Goal: Task Accomplishment & Management: Use online tool/utility

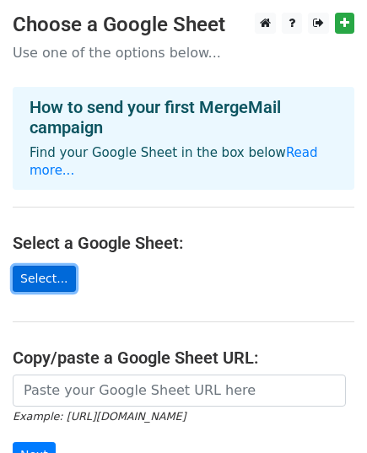
click at [55, 266] on link "Select..." at bounding box center [44, 279] width 63 height 26
click at [60, 266] on link "Select..." at bounding box center [44, 279] width 63 height 26
click at [59, 266] on link "Select..." at bounding box center [44, 279] width 63 height 26
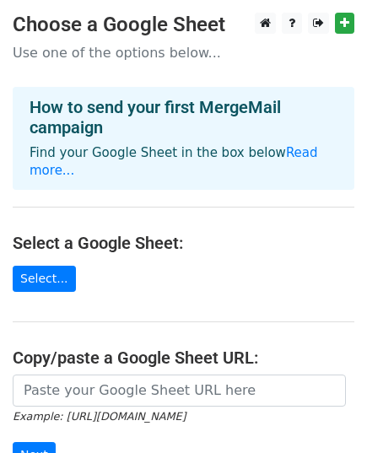
scroll to position [84, 0]
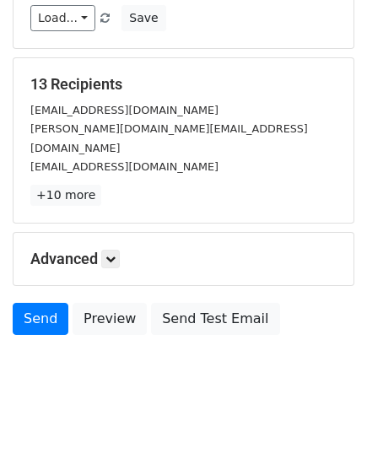
scroll to position [266, 0]
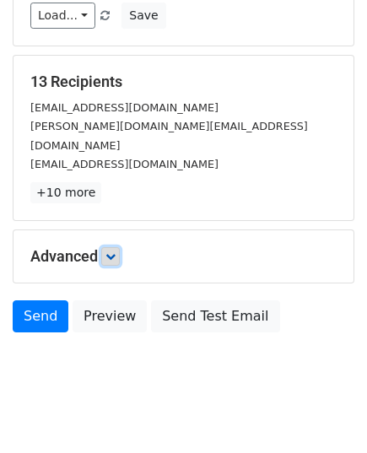
click at [116, 251] on icon at bounding box center [110, 256] width 10 height 10
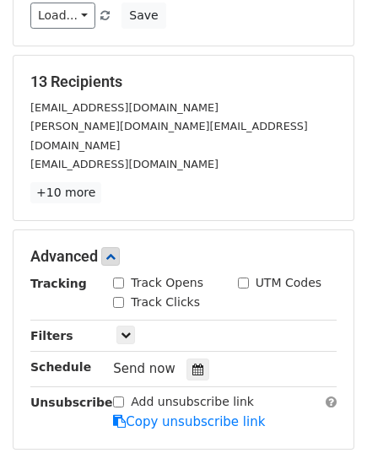
click at [118, 278] on input "Track Opens" at bounding box center [118, 283] width 11 height 11
checkbox input "true"
click at [122, 297] on input "Track Clicks" at bounding box center [118, 302] width 11 height 11
checkbox input "true"
click at [246, 278] on input "UTM Codes" at bounding box center [243, 283] width 11 height 11
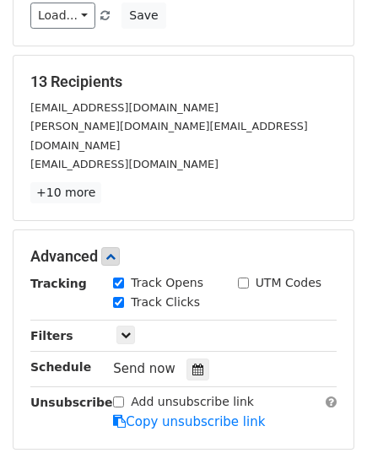
checkbox input "true"
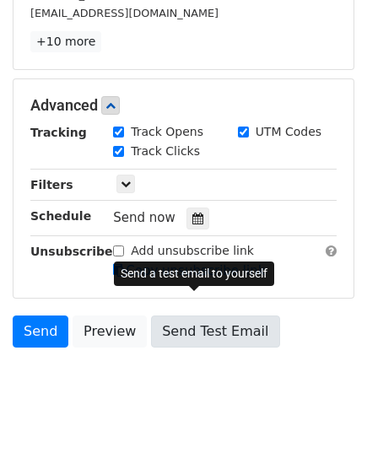
scroll to position [430, 0]
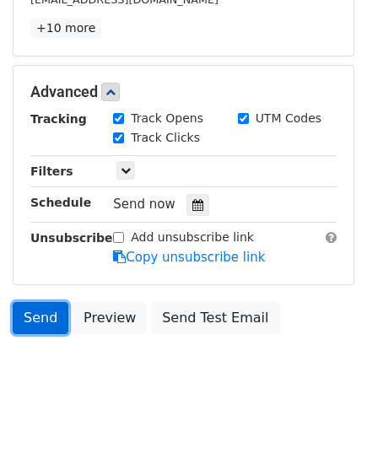
click at [46, 302] on link "Send" at bounding box center [41, 318] width 56 height 32
click at [44, 302] on link "Send" at bounding box center [41, 318] width 56 height 32
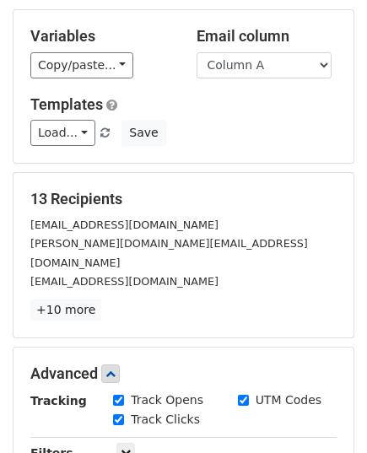
scroll to position [0, 0]
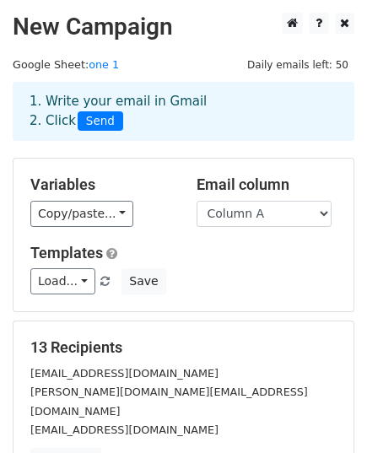
click at [222, 274] on div "Load... No templates saved Save" at bounding box center [184, 281] width 332 height 26
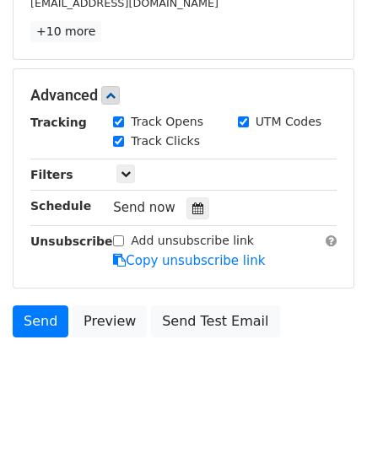
scroll to position [430, 0]
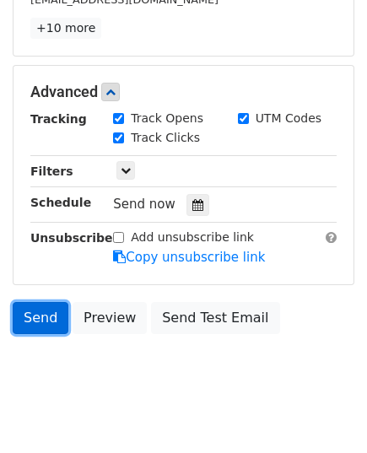
click at [45, 302] on link "Send" at bounding box center [41, 318] width 56 height 32
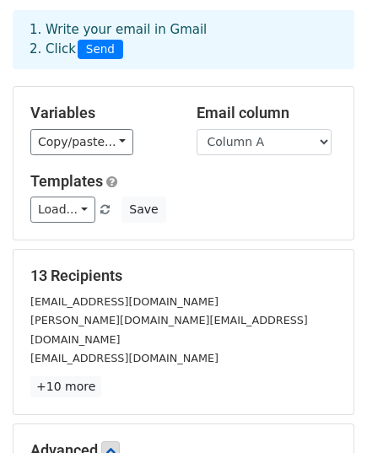
scroll to position [0, 0]
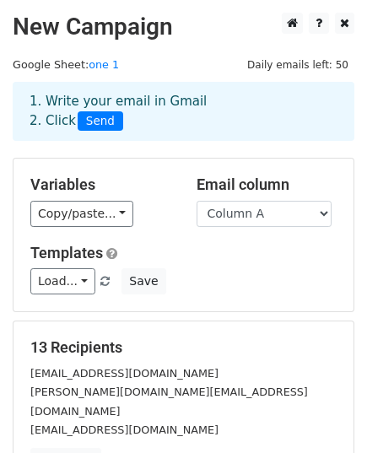
click at [94, 122] on span "Send" at bounding box center [101, 121] width 46 height 20
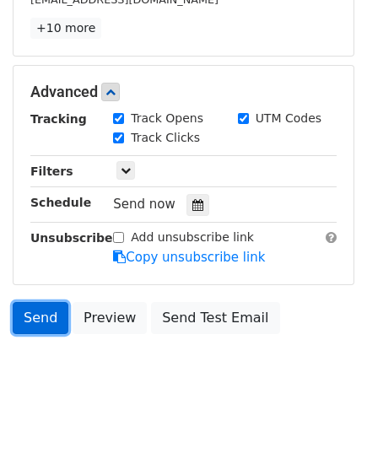
click at [39, 302] on link "Send" at bounding box center [41, 318] width 56 height 32
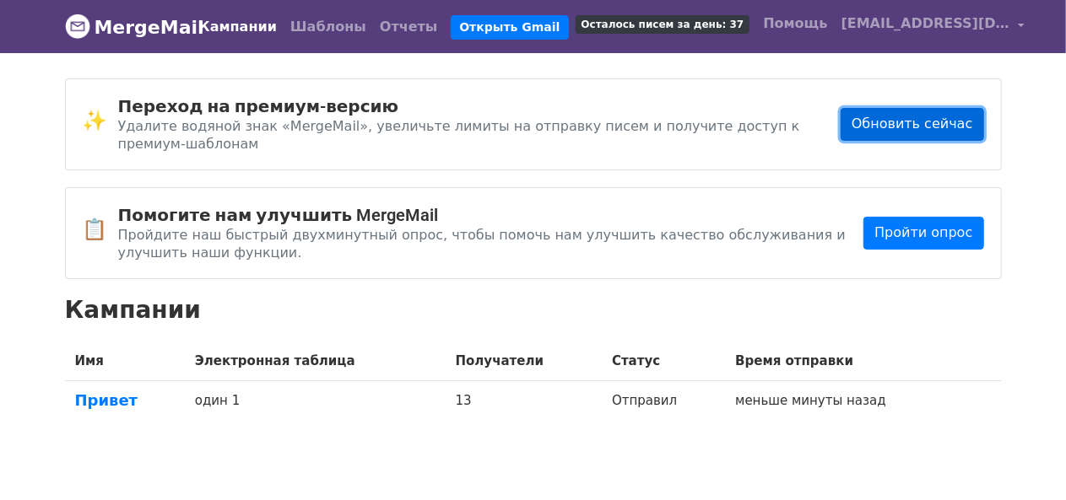
click at [889, 117] on font "Обновить сейчас" at bounding box center [912, 124] width 121 height 16
